Goal: Task Accomplishment & Management: Complete application form

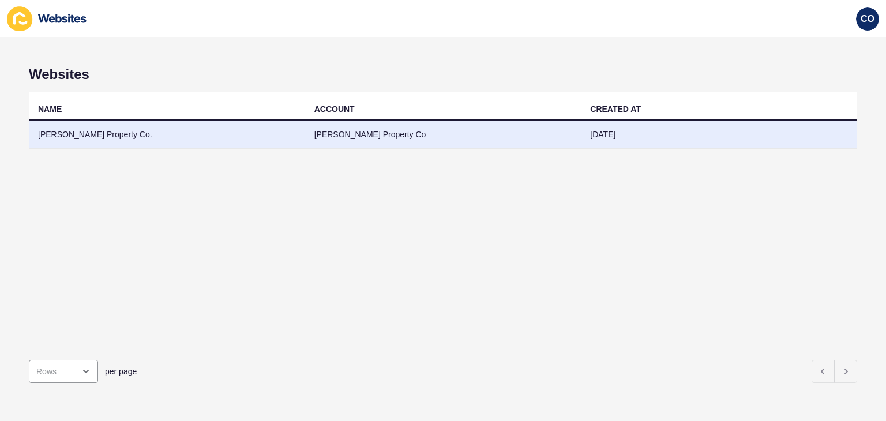
click at [63, 134] on td "Weekes Property Co." at bounding box center [167, 135] width 276 height 28
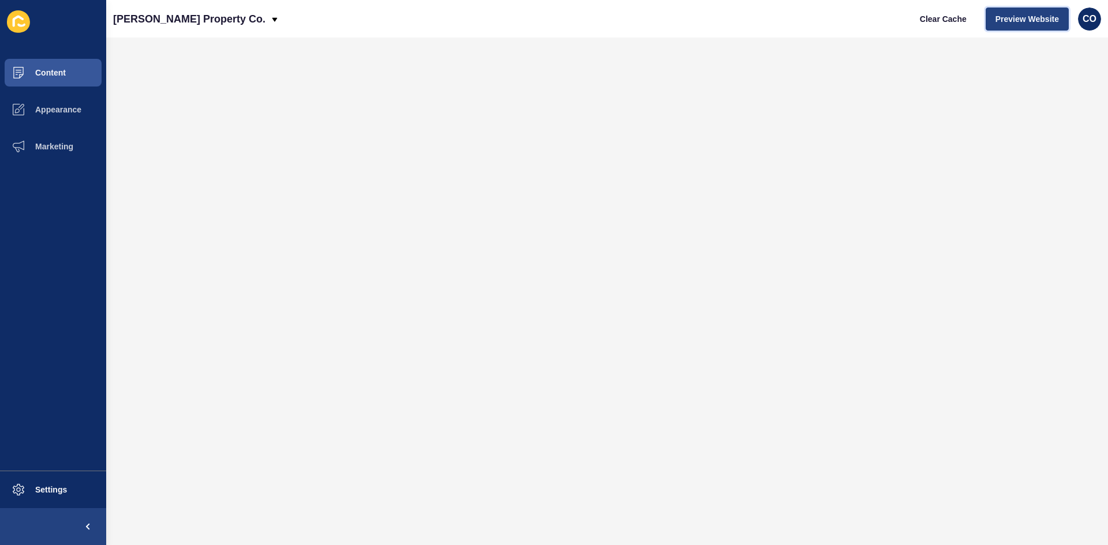
click at [886, 21] on span "Preview Website" at bounding box center [1026, 19] width 63 height 12
click at [67, 69] on button "Content" at bounding box center [53, 72] width 106 height 37
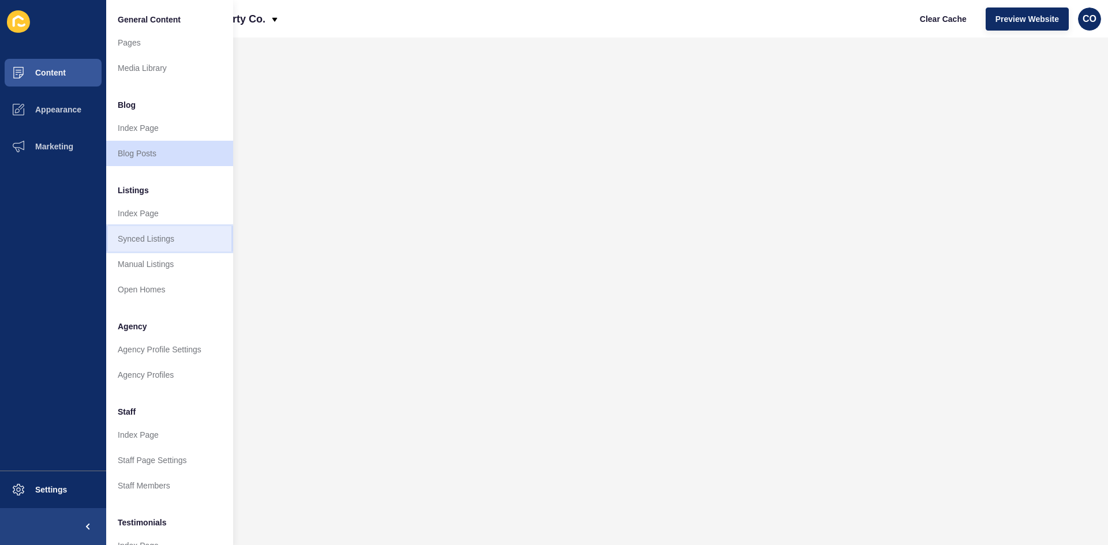
click at [168, 238] on link "Synced Listings" at bounding box center [169, 238] width 127 height 25
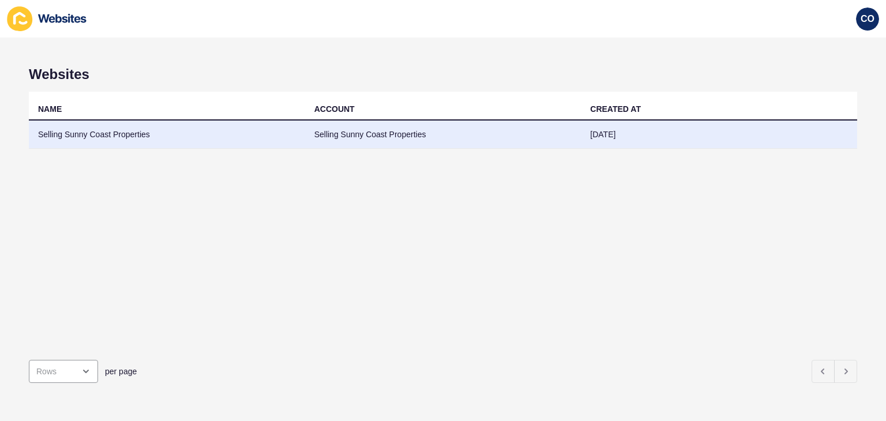
click at [123, 136] on td "Selling Sunny Coast Properties" at bounding box center [167, 135] width 276 height 28
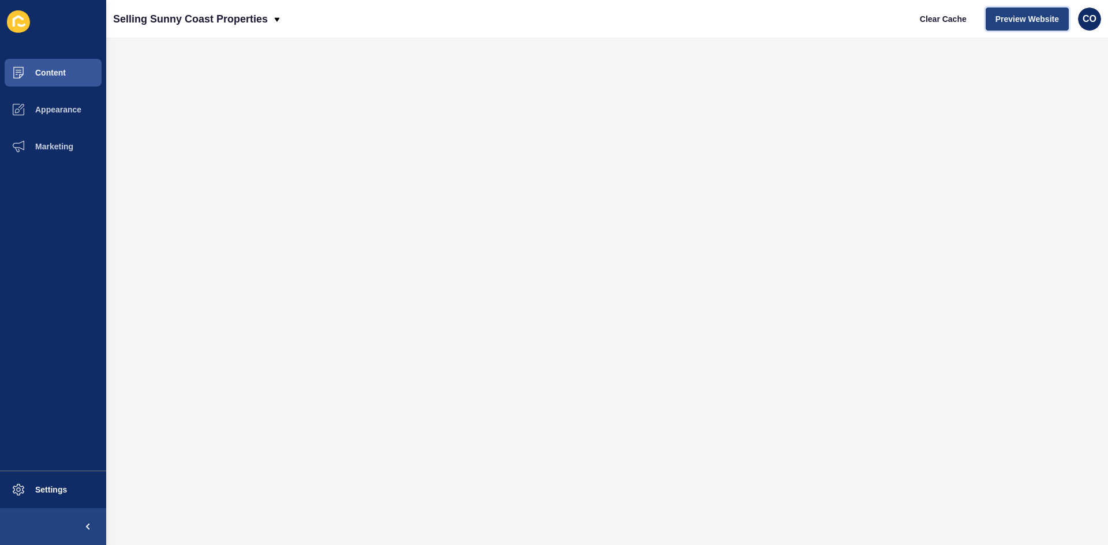
click at [886, 20] on span "Preview Website" at bounding box center [1026, 19] width 63 height 12
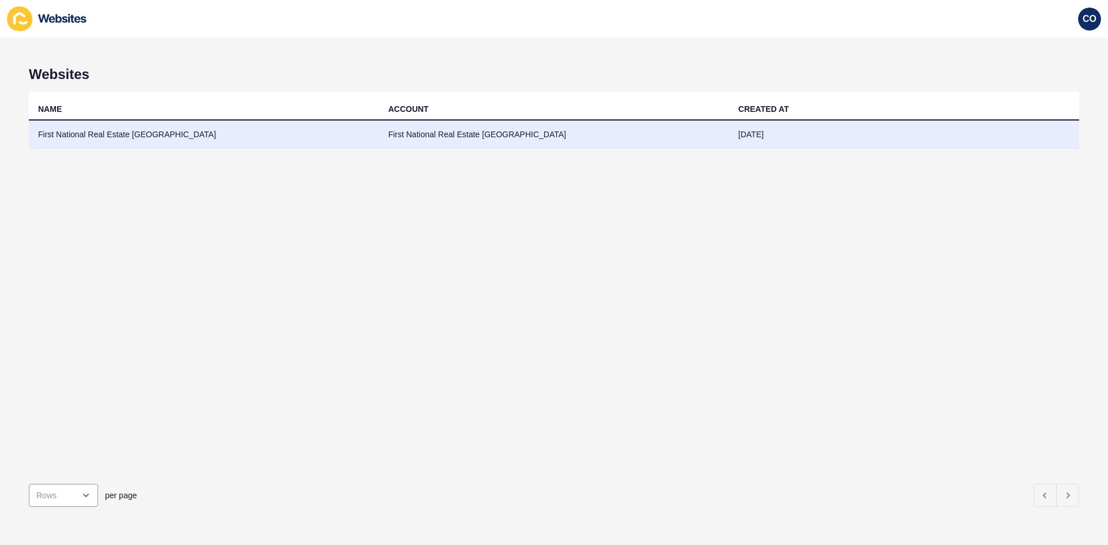
click at [145, 130] on td "First National Real Estate [GEOGRAPHIC_DATA]" at bounding box center [204, 135] width 350 height 28
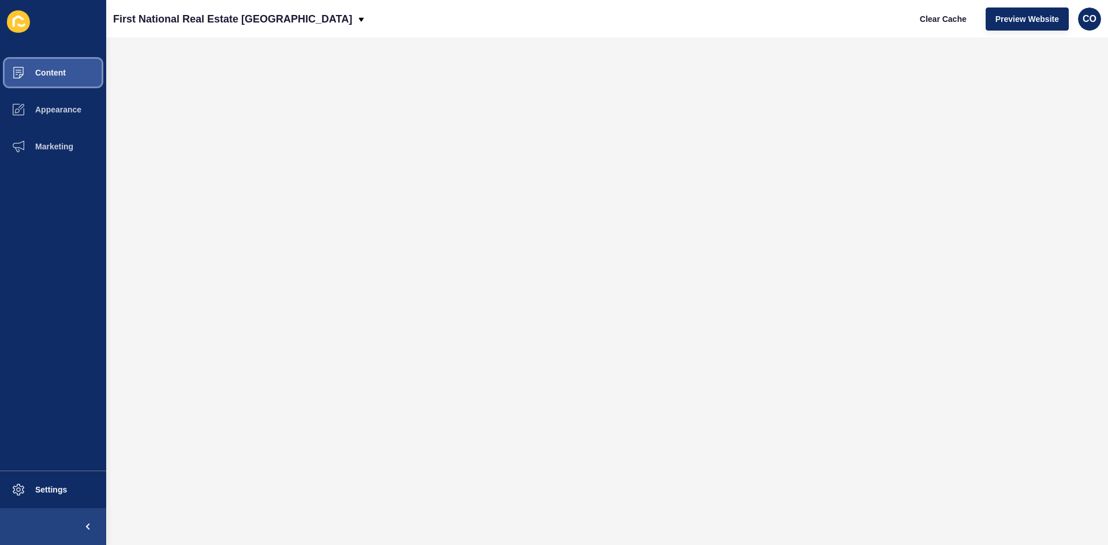
click at [59, 80] on button "Content" at bounding box center [53, 72] width 106 height 37
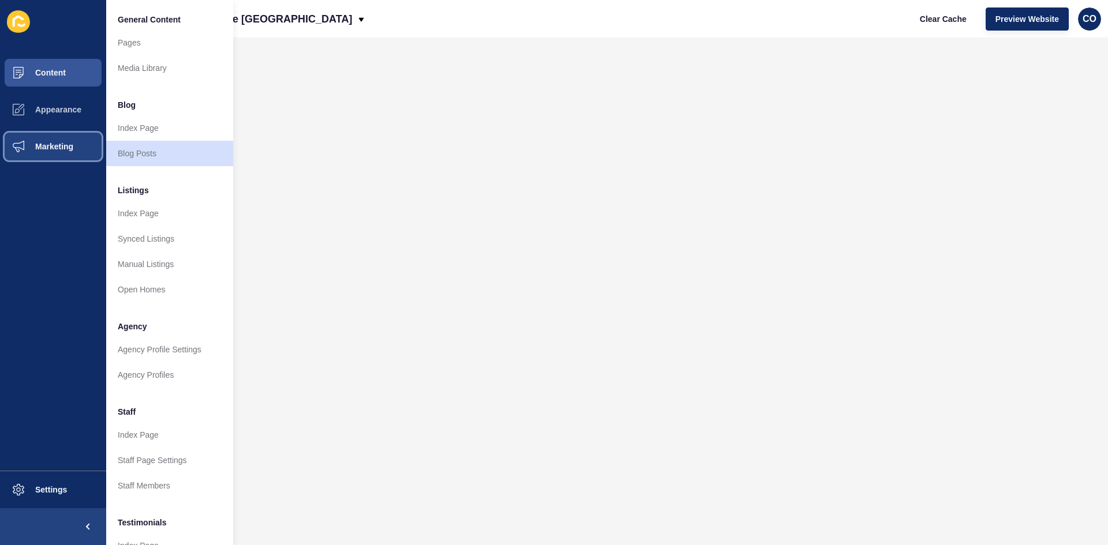
click at [61, 152] on button "Marketing" at bounding box center [53, 146] width 106 height 37
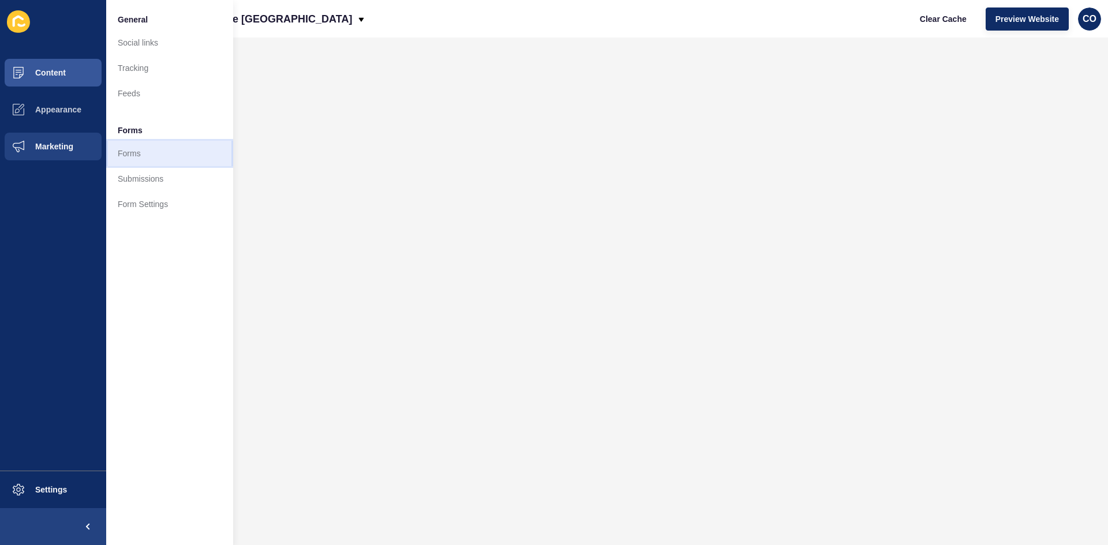
click at [130, 156] on link "Forms" at bounding box center [169, 153] width 127 height 25
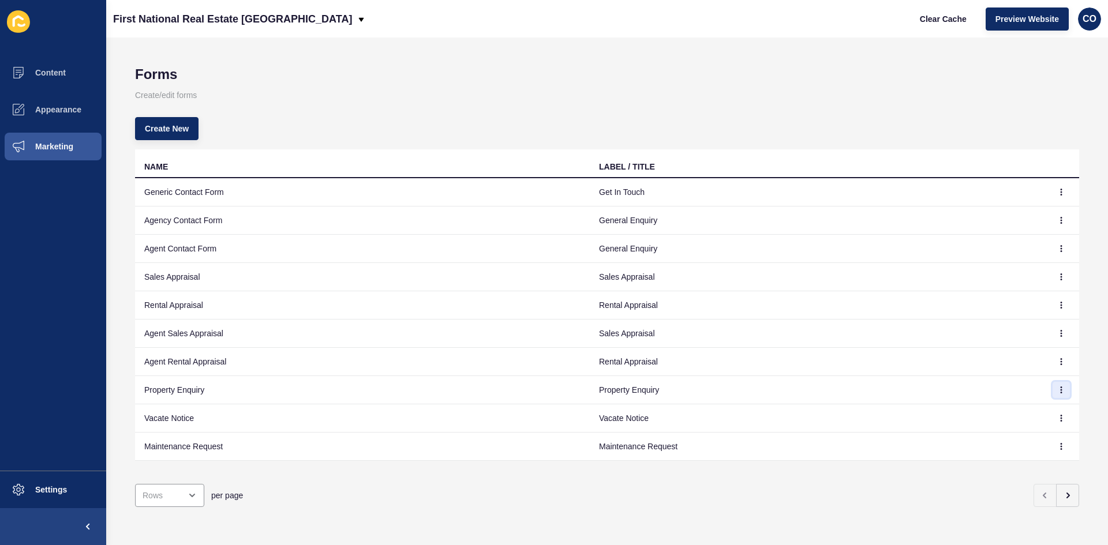
click at [1058, 392] on button "button" at bounding box center [1060, 390] width 17 height 16
click at [1005, 417] on link "Edit" at bounding box center [1020, 412] width 81 height 25
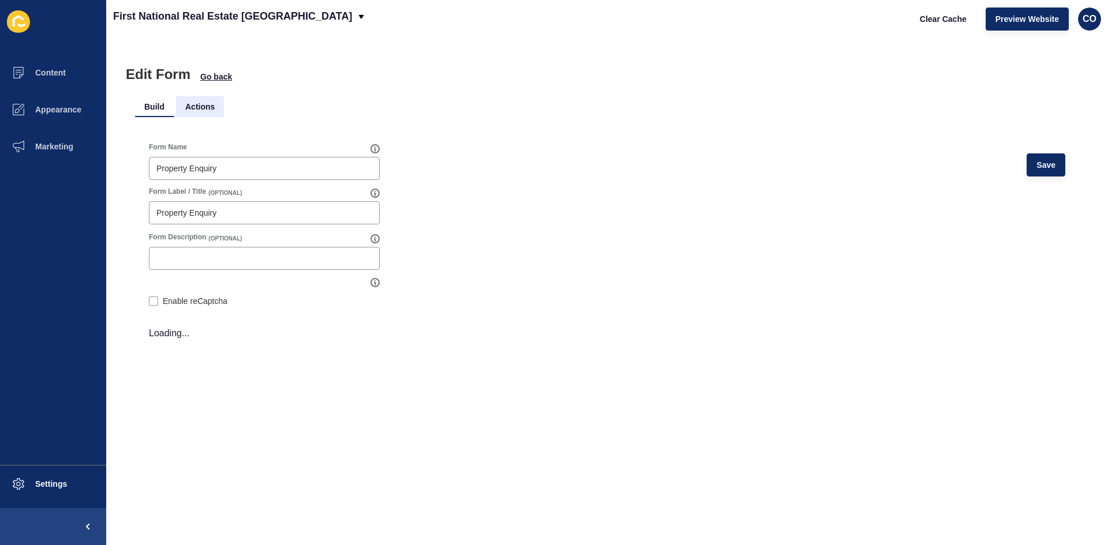
click at [196, 110] on li "Actions" at bounding box center [200, 106] width 48 height 21
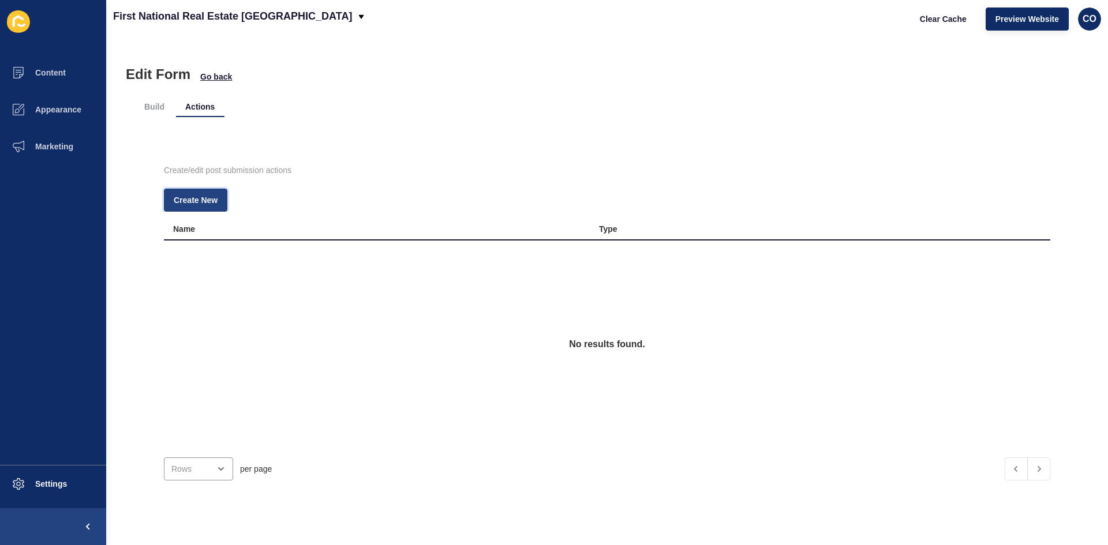
click at [206, 203] on span "Create New" at bounding box center [196, 200] width 44 height 12
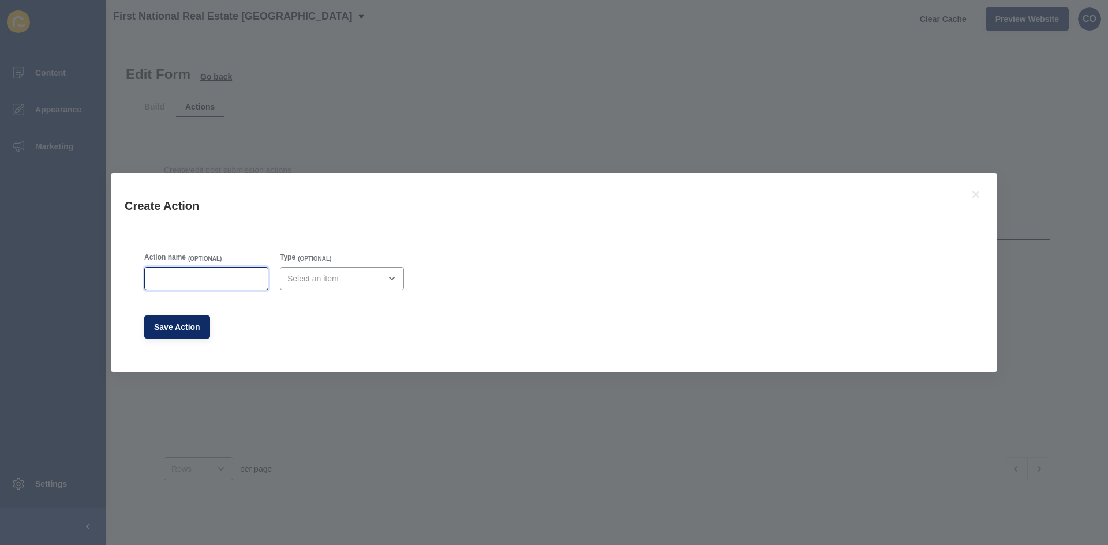
click at [215, 276] on input "Action name" at bounding box center [206, 279] width 109 height 12
type input "Lead Drop"
click at [336, 282] on div "open menu" at bounding box center [333, 279] width 93 height 12
click at [329, 307] on span "Email" at bounding box center [337, 308] width 103 height 12
type input "Email"
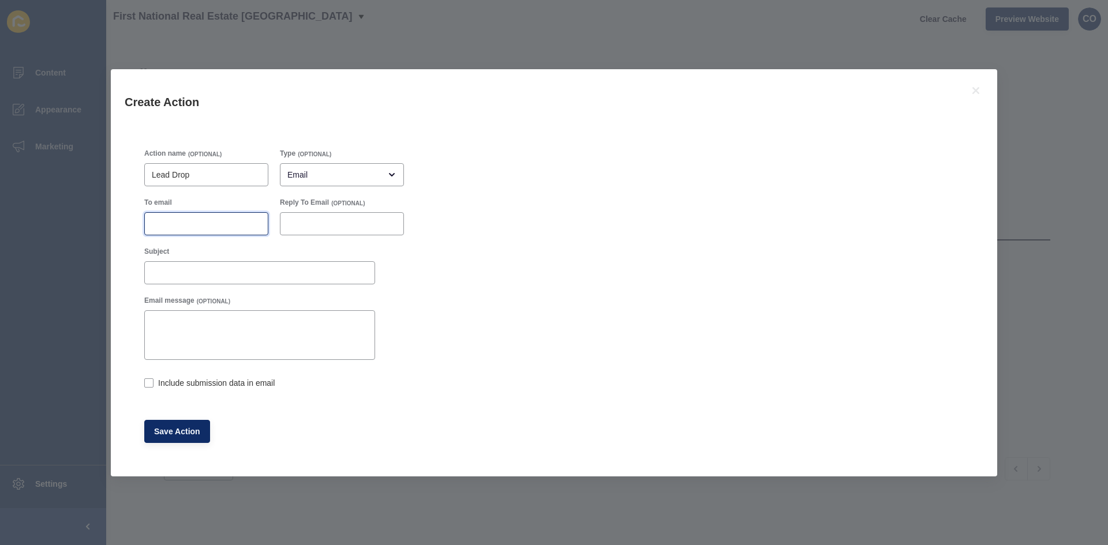
click at [183, 227] on input "To email" at bounding box center [206, 224] width 109 height 12
paste input "[EMAIL_ADDRESS][DOMAIN_NAME]"
type input "[EMAIL_ADDRESS][DOMAIN_NAME]"
click at [151, 384] on label at bounding box center [148, 382] width 9 height 9
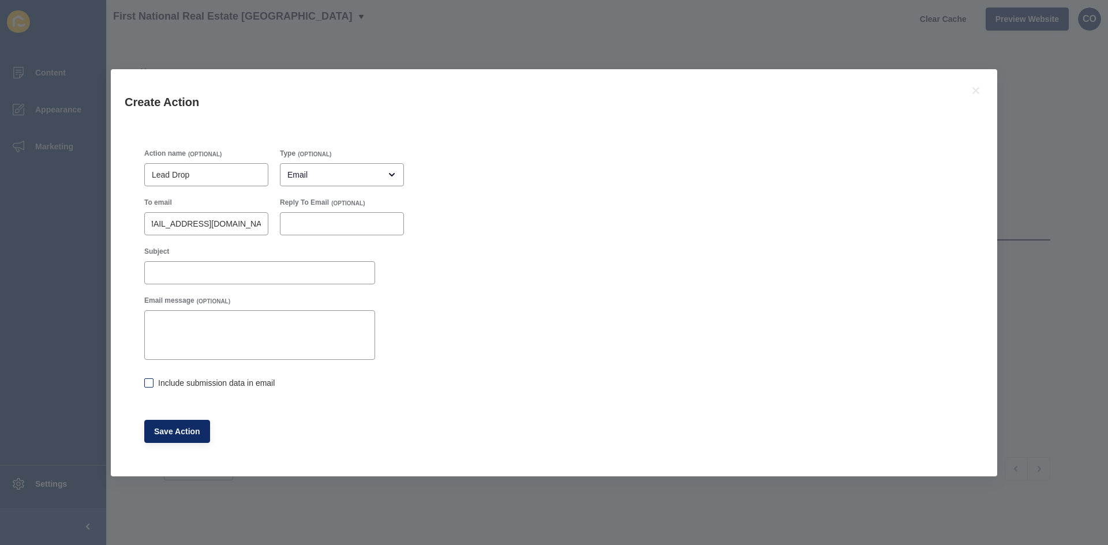
click at [151, 384] on input "Include submission data in email" at bounding box center [148, 384] width 8 height 8
checkbox input "true"
click at [192, 429] on span "Save Action" at bounding box center [177, 432] width 46 height 12
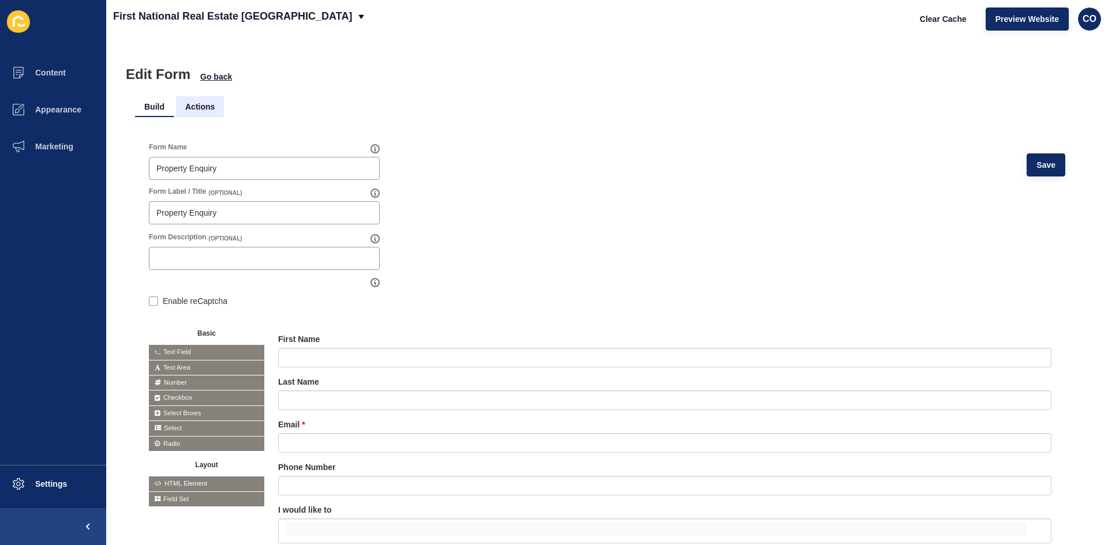
click at [193, 104] on li "Actions" at bounding box center [200, 106] width 48 height 21
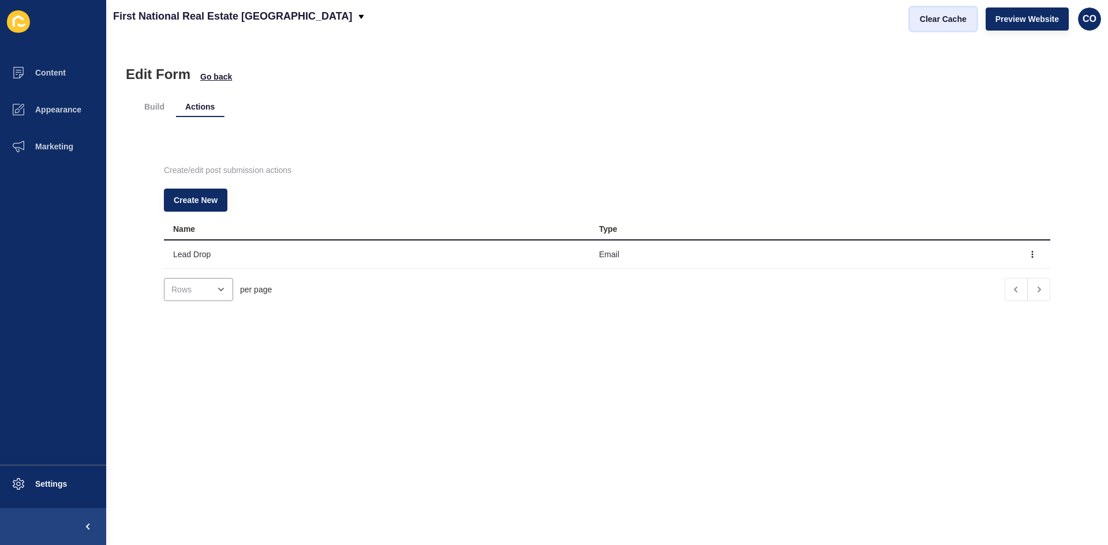
click at [949, 18] on span "Clear Cache" at bounding box center [943, 19] width 47 height 12
